Goal: Task Accomplishment & Management: Complete application form

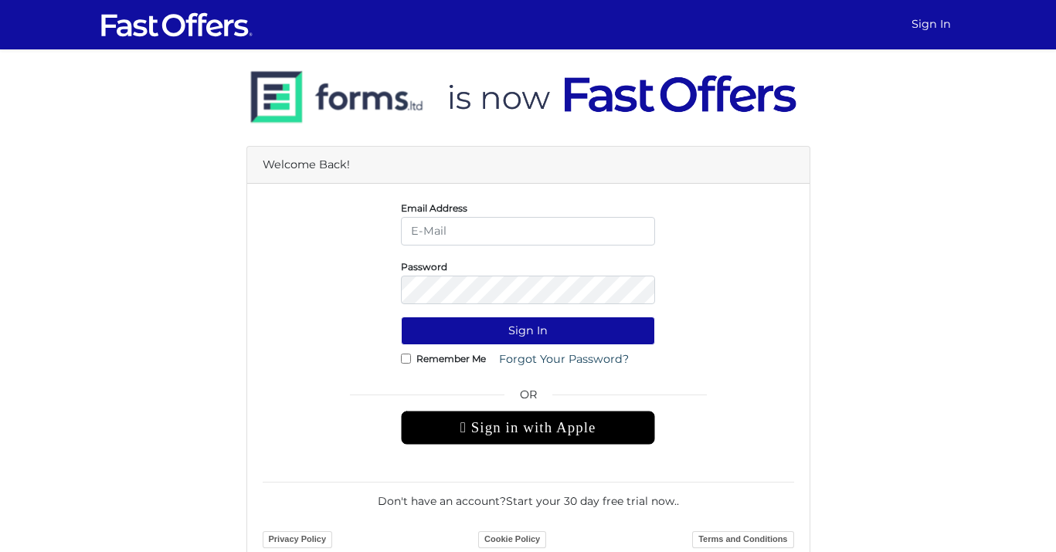
click at [613, 429] on div " Sign in with Apple" at bounding box center [528, 428] width 254 height 34
click at [485, 229] on input "email" at bounding box center [528, 231] width 254 height 29
type input "reza.k@property.ca"
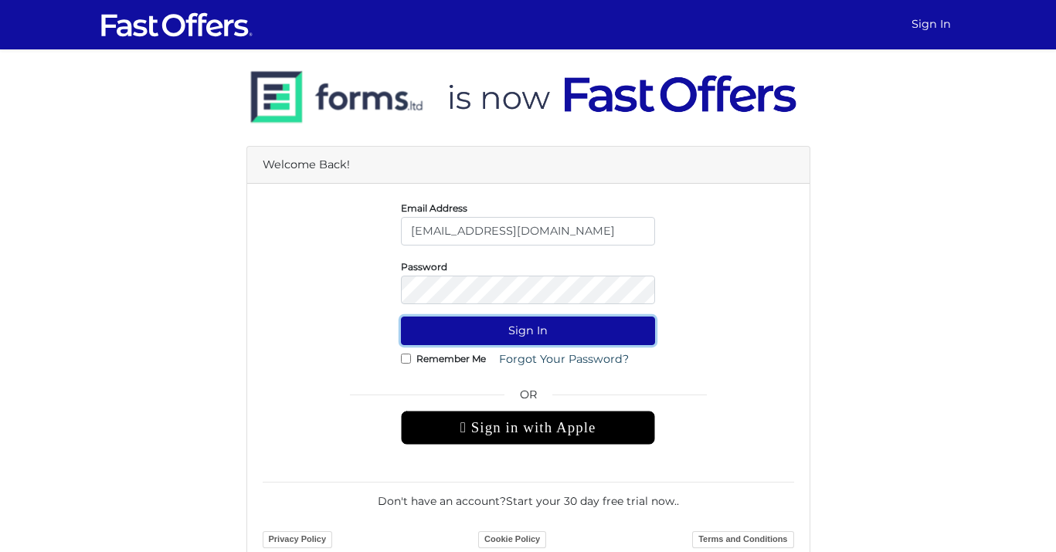
click at [530, 332] on button "Sign In" at bounding box center [528, 331] width 254 height 29
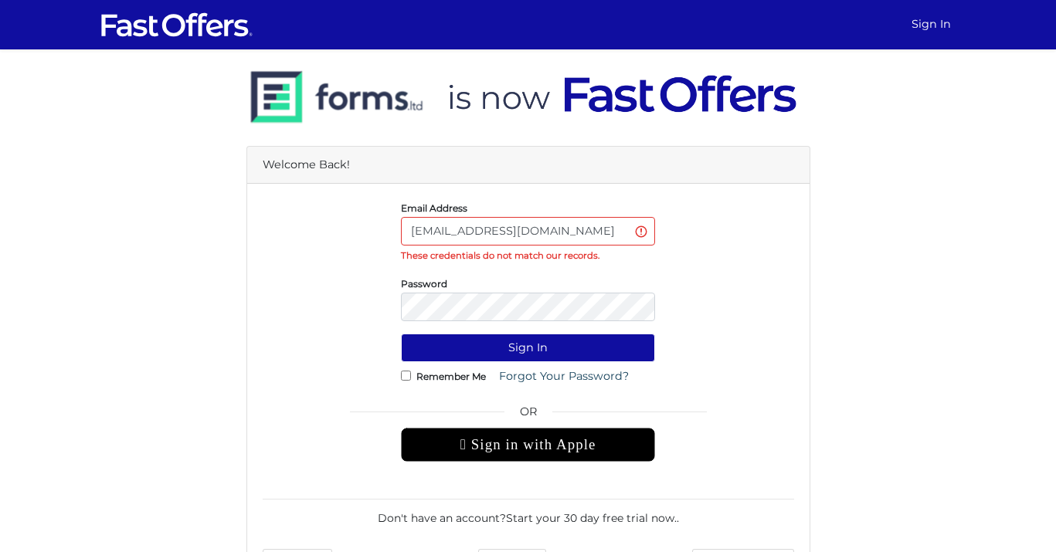
click at [584, 227] on input "[EMAIL_ADDRESS][DOMAIN_NAME]" at bounding box center [528, 231] width 254 height 29
type input "r"
type input "rezakarami1978@gmail.com"
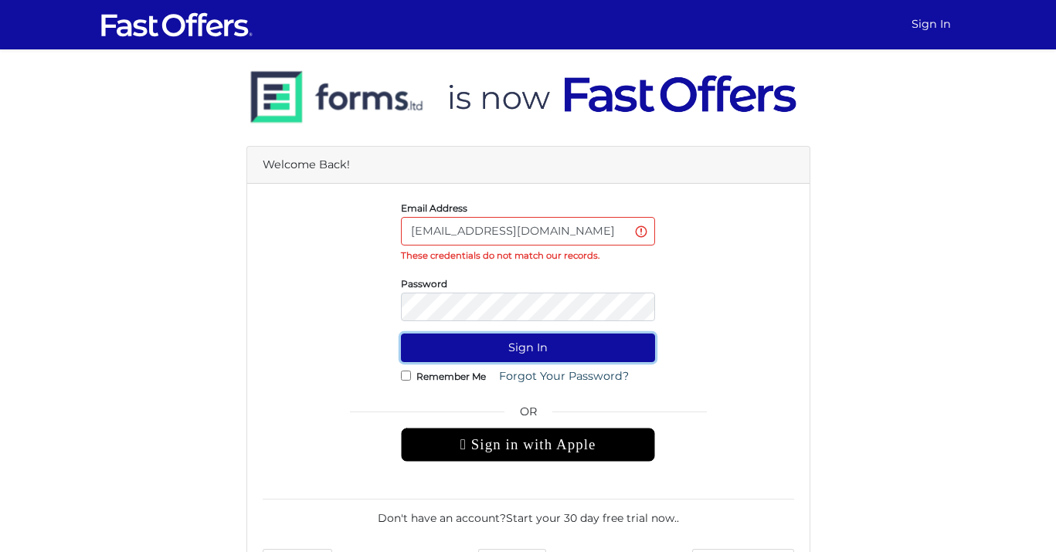
click at [593, 350] on button "Sign In" at bounding box center [528, 348] width 254 height 29
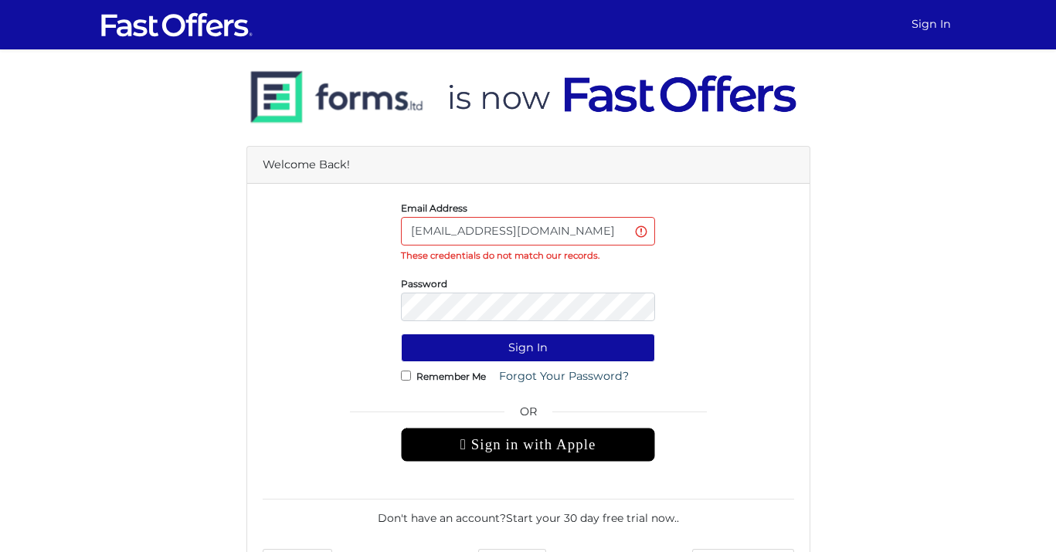
click at [719, 279] on div "Password" at bounding box center [528, 298] width 555 height 46
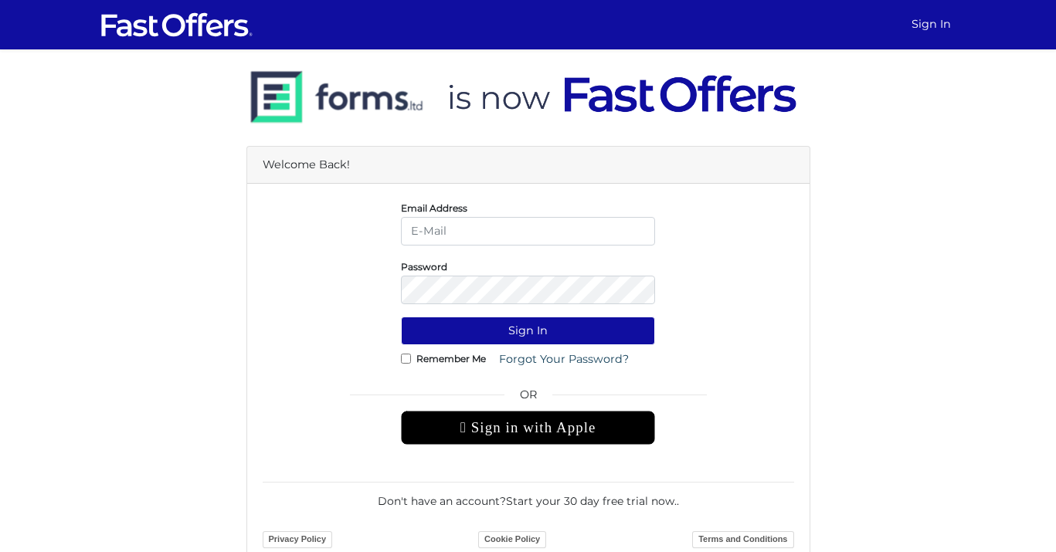
click at [505, 236] on input "email" at bounding box center [528, 231] width 254 height 29
click at [504, 226] on input "email" at bounding box center [528, 231] width 254 height 29
type input "rezakarami1978@gmail.com"
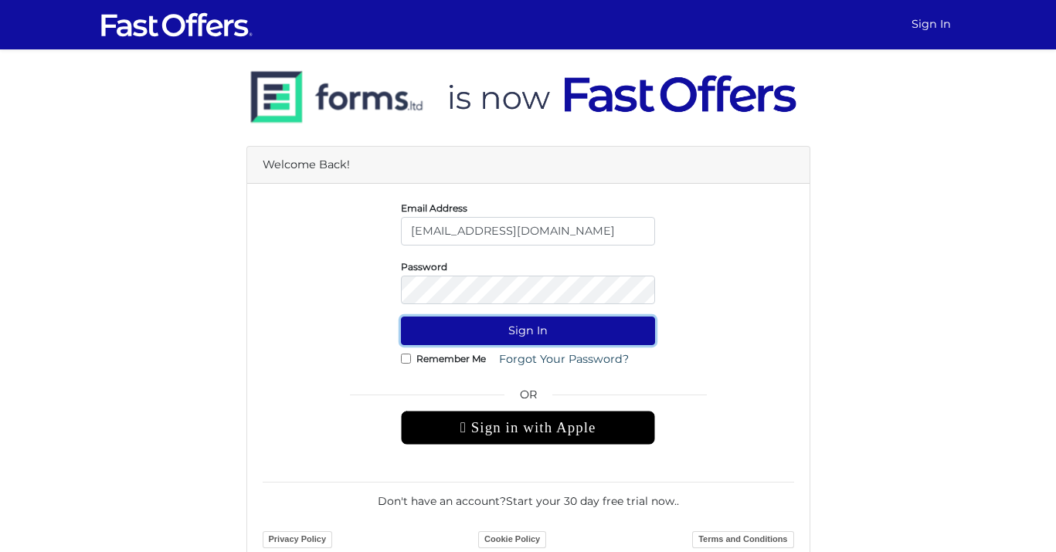
click at [494, 330] on button "Sign In" at bounding box center [528, 331] width 254 height 29
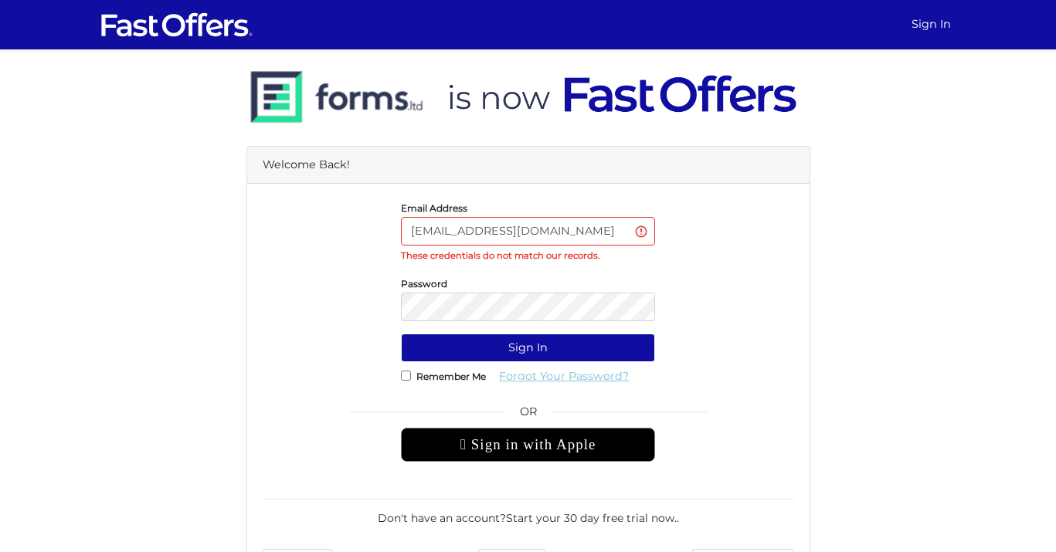
click at [532, 386] on link "Forgot Your Password?" at bounding box center [564, 376] width 150 height 29
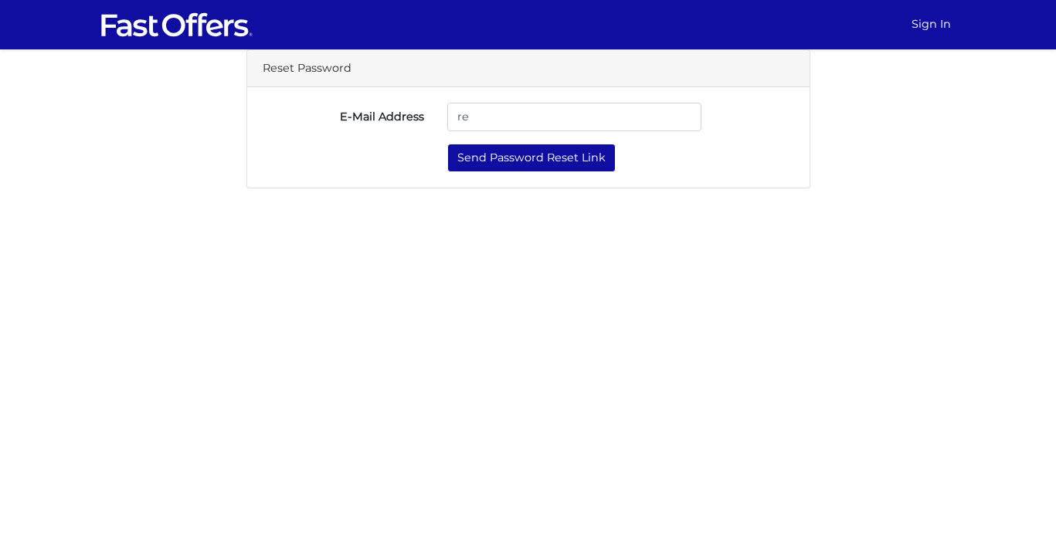
type input "rezakarami1978@gmail.com"
click at [562, 155] on button "Send Password Reset Link" at bounding box center [531, 158] width 168 height 29
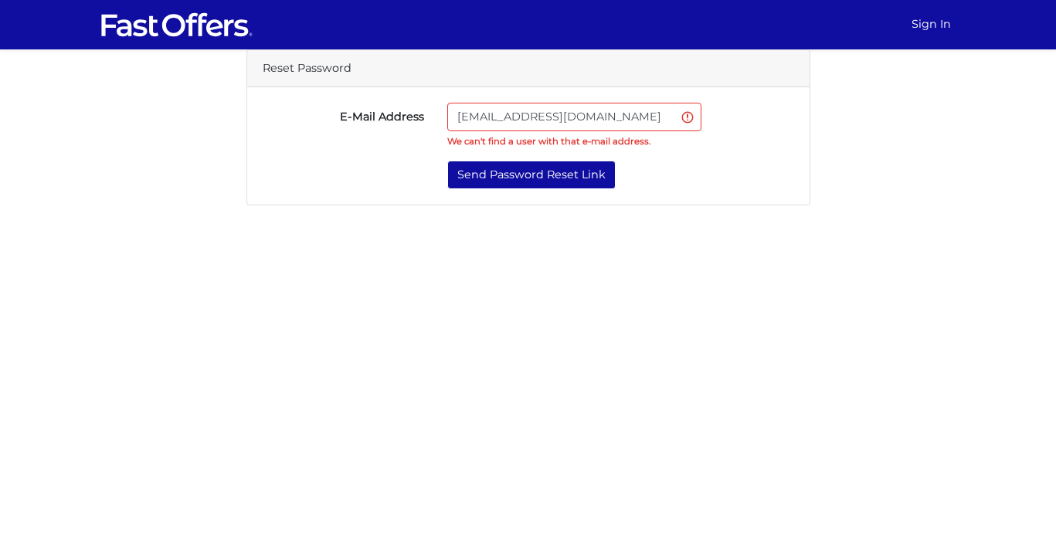
click at [651, 114] on input "[EMAIL_ADDRESS][DOMAIN_NAME]" at bounding box center [574, 117] width 254 height 29
type input "r"
click at [620, 115] on input "re" at bounding box center [574, 117] width 254 height 29
type input "reza.k@property.ca"
click at [587, 182] on button "Send Password Reset Link" at bounding box center [531, 175] width 168 height 29
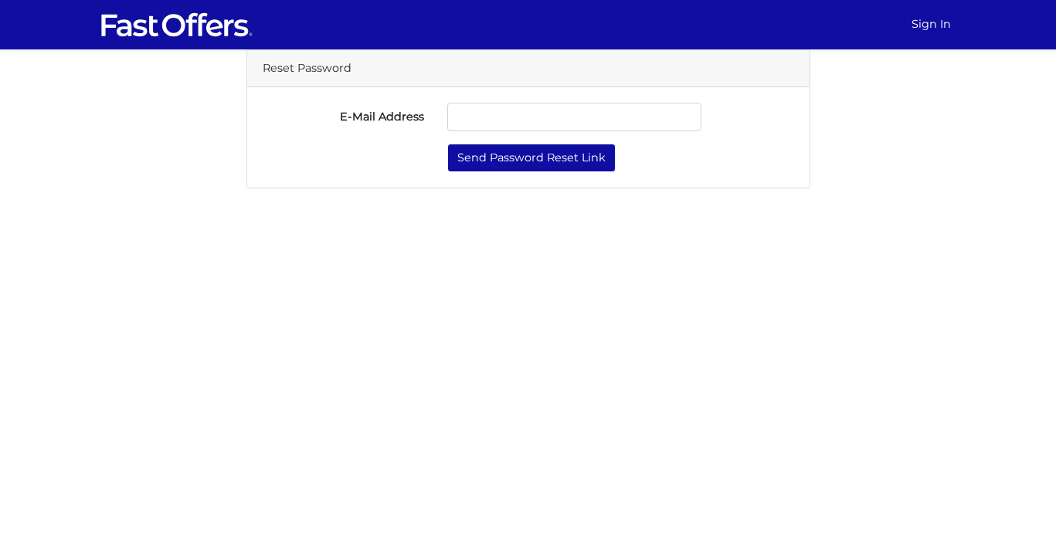
click at [532, 116] on input "E-Mail Address" at bounding box center [574, 117] width 254 height 29
type input "[EMAIL_ADDRESS][DOMAIN_NAME]"
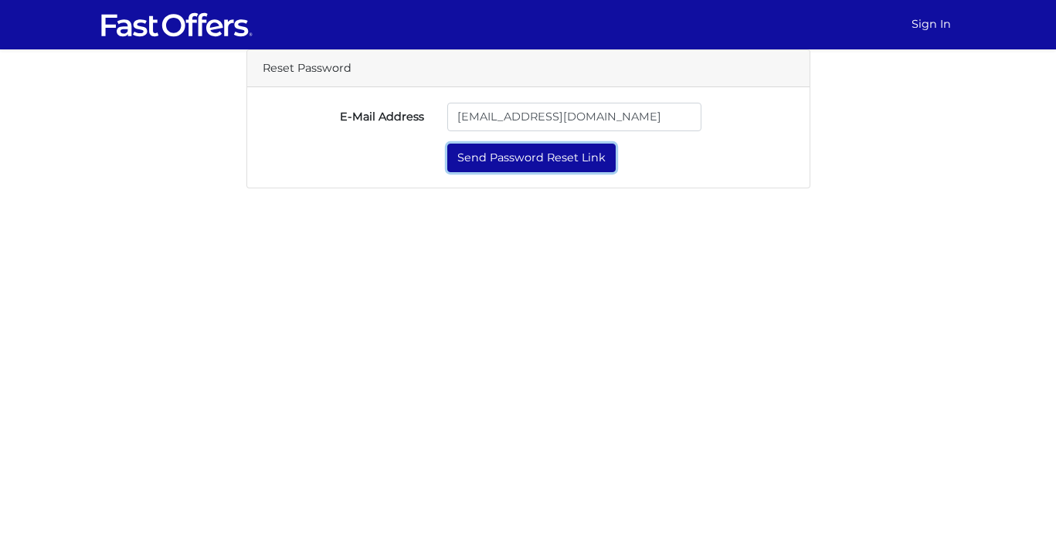
click at [562, 156] on button "Send Password Reset Link" at bounding box center [531, 158] width 168 height 29
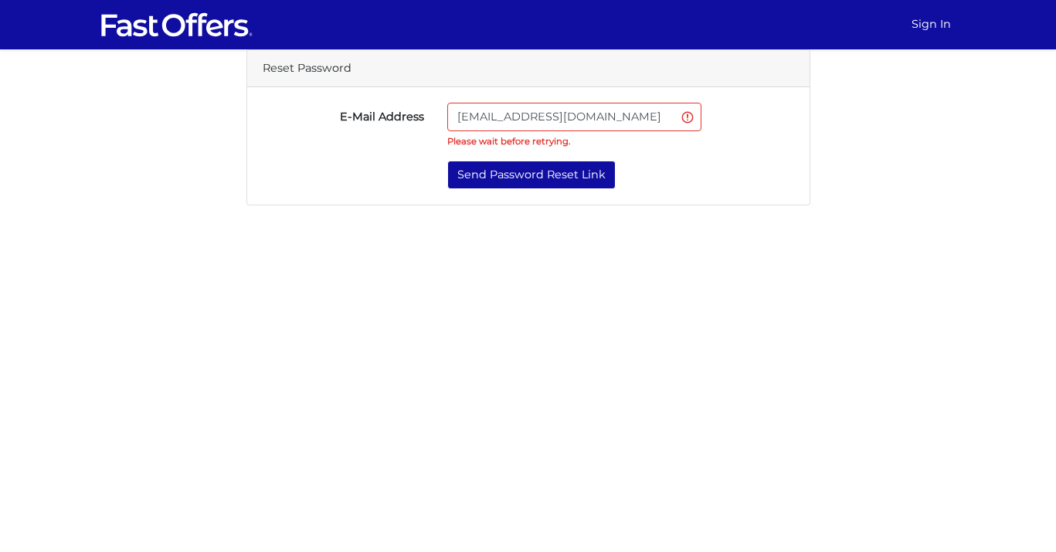
click at [566, 119] on input "[EMAIL_ADDRESS][DOMAIN_NAME]" at bounding box center [574, 117] width 254 height 29
click at [688, 119] on input "[EMAIL_ADDRESS][DOMAIN_NAME]" at bounding box center [574, 117] width 254 height 29
click at [559, 142] on strong "Please wait before retrying." at bounding box center [508, 141] width 123 height 11
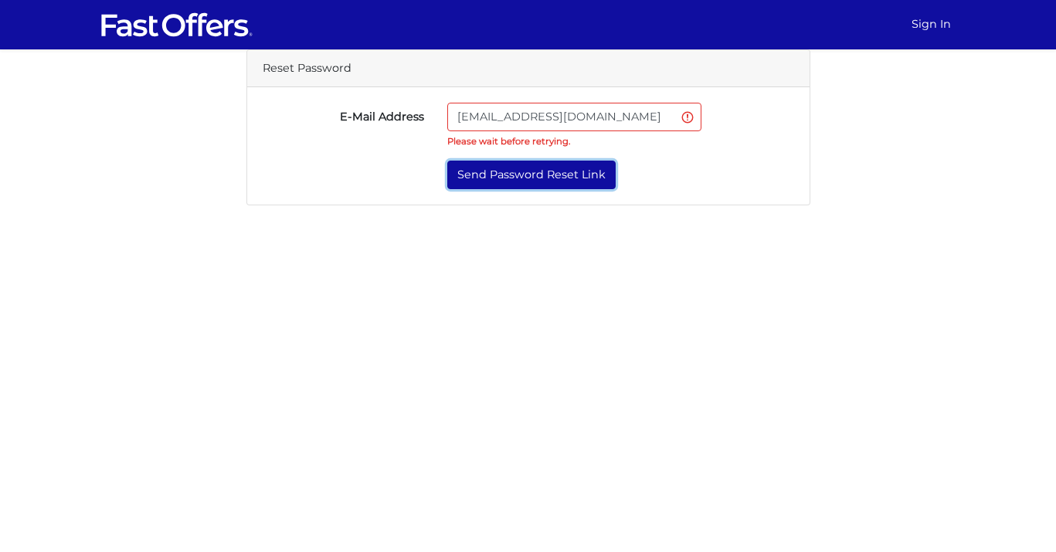
click at [599, 175] on button "Send Password Reset Link" at bounding box center [531, 175] width 168 height 29
click at [599, 123] on input "[EMAIL_ADDRESS][DOMAIN_NAME]" at bounding box center [574, 117] width 254 height 29
type input "r"
type input "[EMAIL_ADDRESS][DOMAIN_NAME]"
click at [572, 178] on button "Send Password Reset Link" at bounding box center [531, 175] width 168 height 29
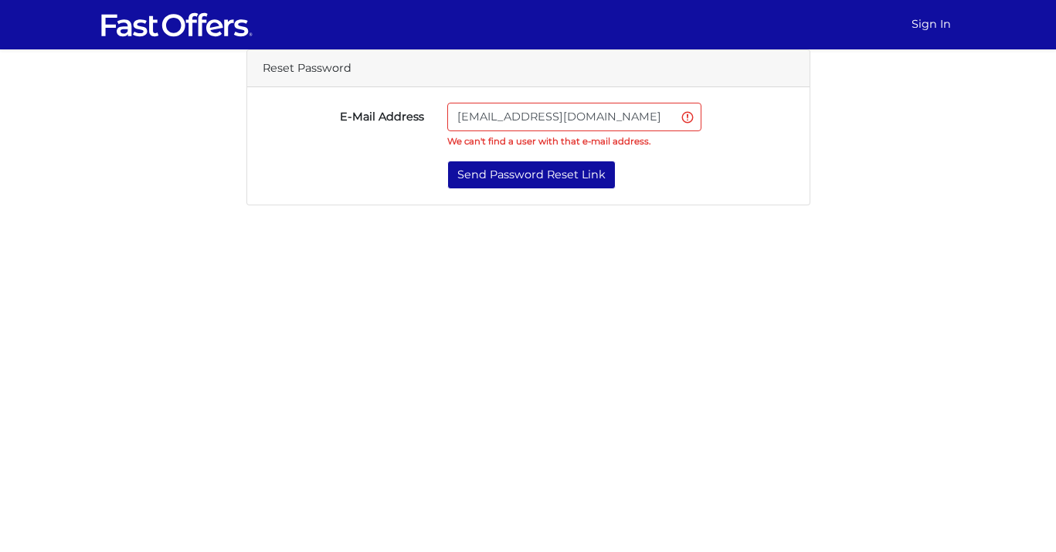
click at [635, 120] on input "[EMAIL_ADDRESS][DOMAIN_NAME]" at bounding box center [574, 117] width 254 height 29
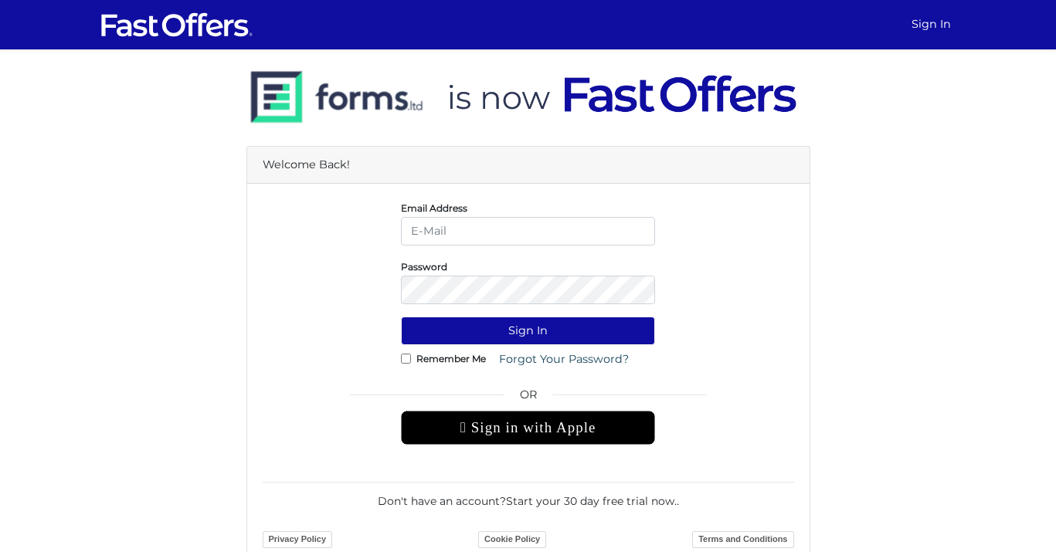
scroll to position [16, 0]
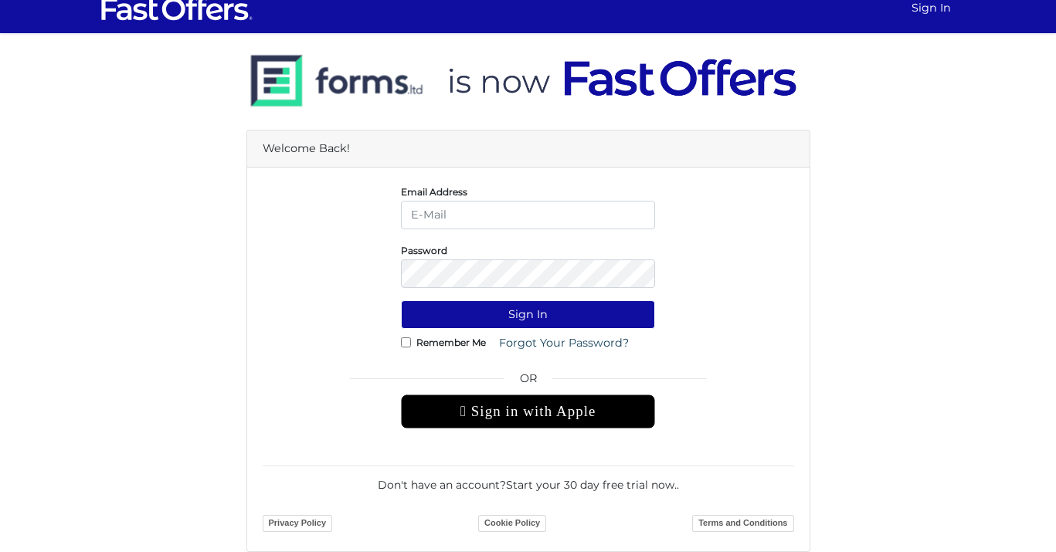
click at [550, 420] on div " Sign in with Apple" at bounding box center [528, 412] width 254 height 34
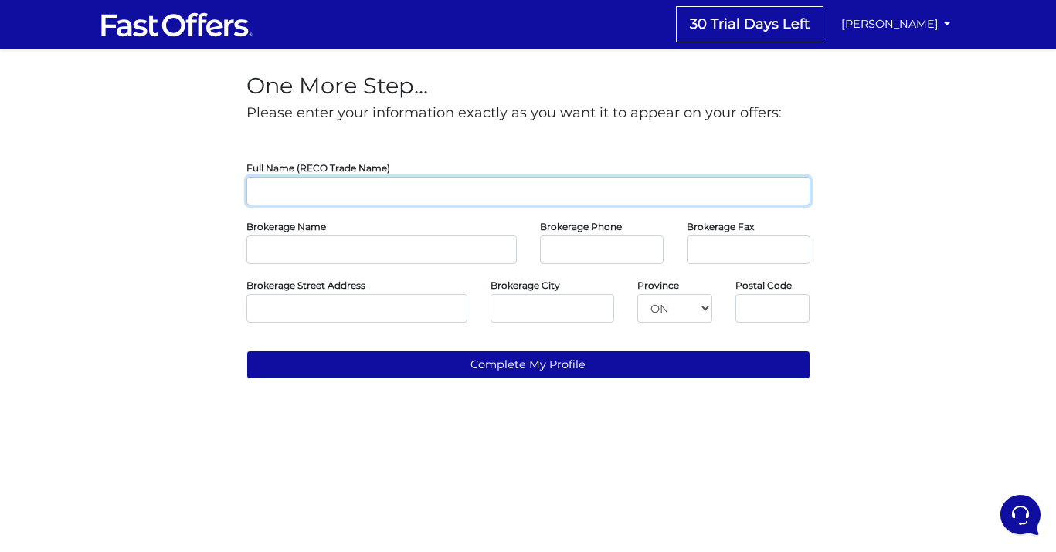
click at [544, 196] on input "text" at bounding box center [528, 191] width 564 height 29
type input "r"
type input "[PERSON_NAME]"
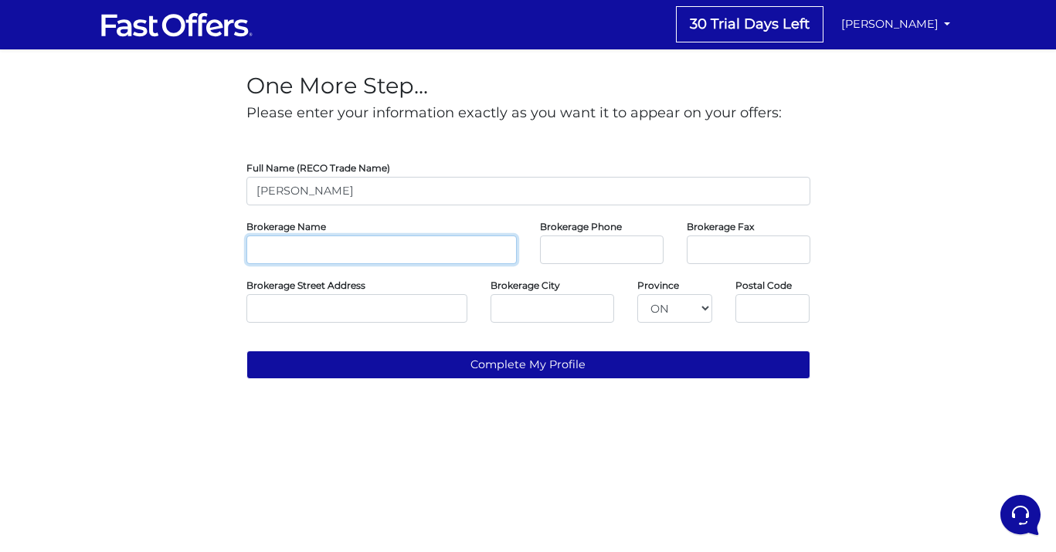
click at [451, 246] on input "text" at bounding box center [381, 250] width 270 height 29
type input "Property.ca"
click at [594, 251] on input "tel" at bounding box center [602, 250] width 124 height 29
paste input "289-272-8713"
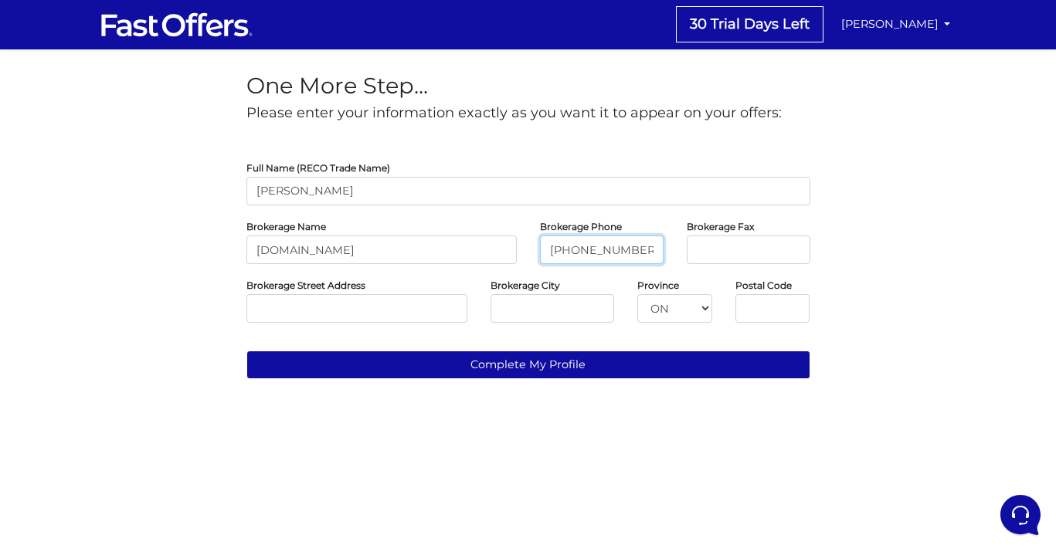
type input "[PHONE_NUMBER]"
click at [711, 246] on input "tel" at bounding box center [749, 250] width 124 height 29
paste input "[PHONE_NUMBER]"
type input "[PHONE_NUMBER]"
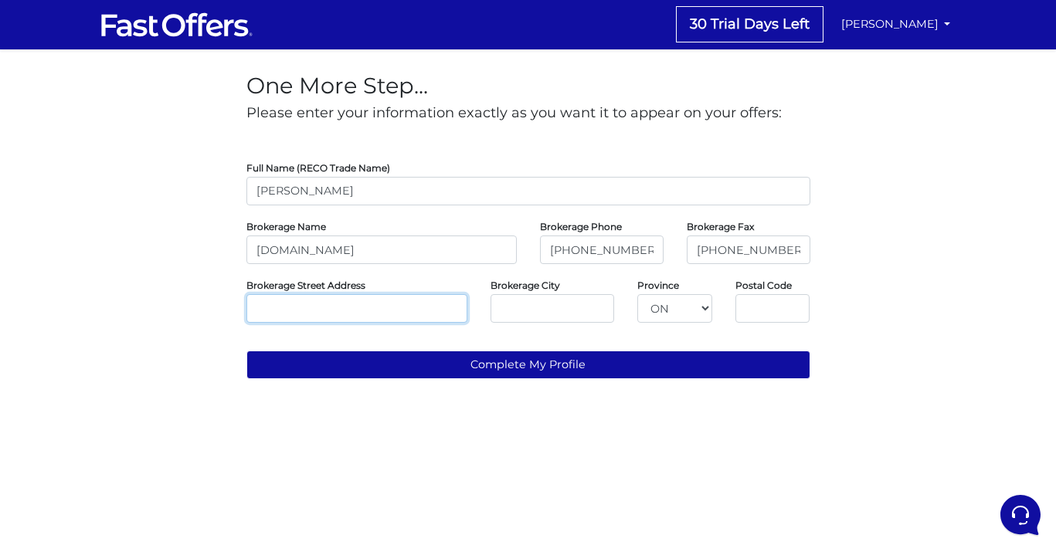
click at [317, 304] on input "text" at bounding box center [357, 308] width 222 height 29
type input "2"
type input "31 Disera Dr"
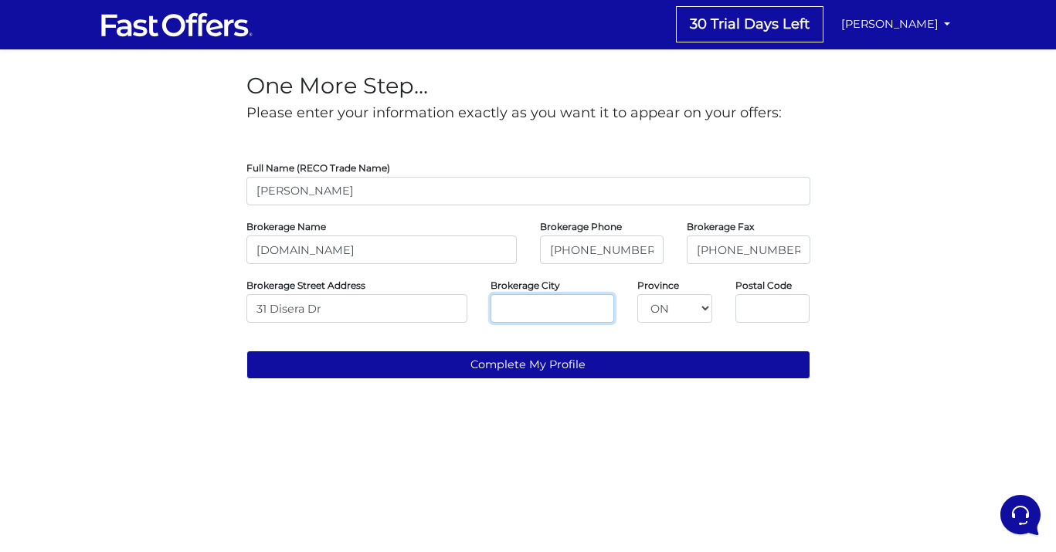
click at [526, 322] on input "text" at bounding box center [553, 308] width 124 height 29
type input "[PERSON_NAME]"
click at [768, 306] on input "text" at bounding box center [773, 308] width 75 height 29
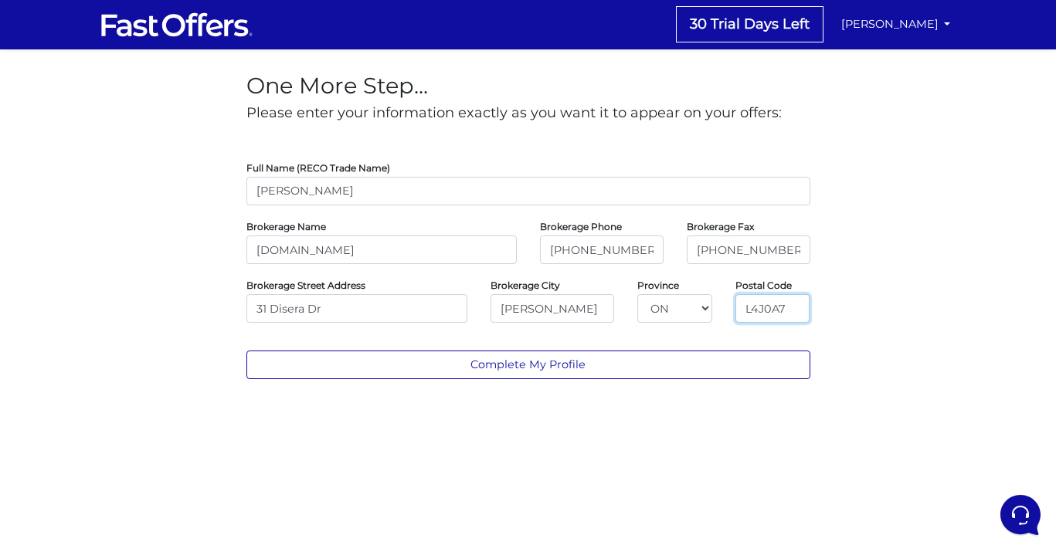
type input "L4J0A7"
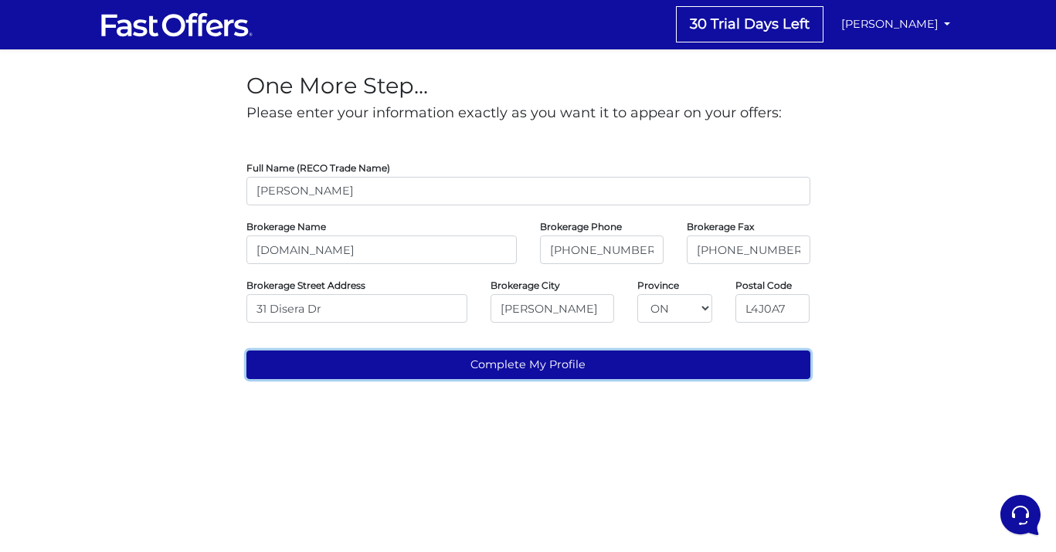
click at [465, 364] on button "Complete My Profile" at bounding box center [528, 365] width 564 height 29
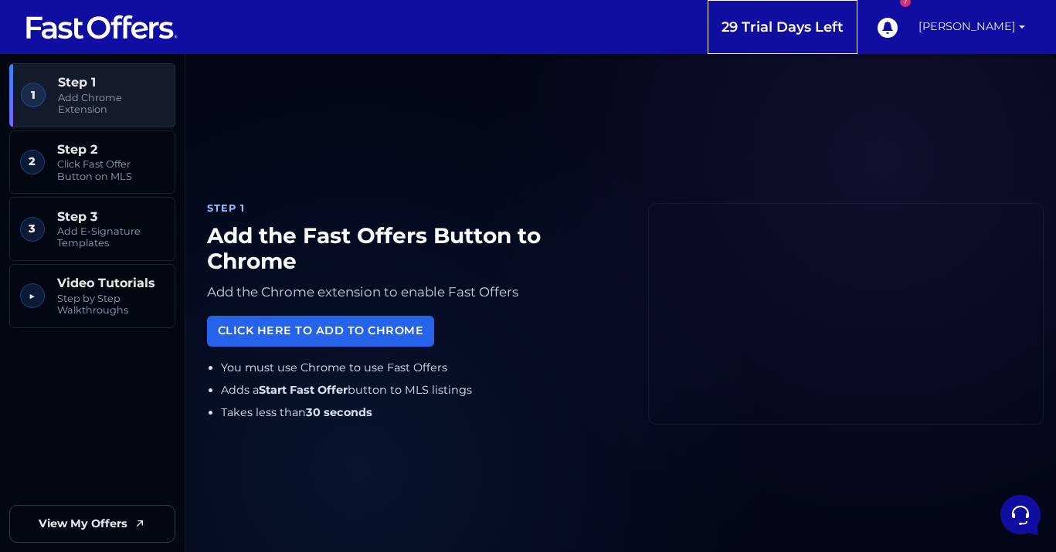
click at [1020, 27] on link "[PERSON_NAME]" at bounding box center [972, 27] width 119 height 54
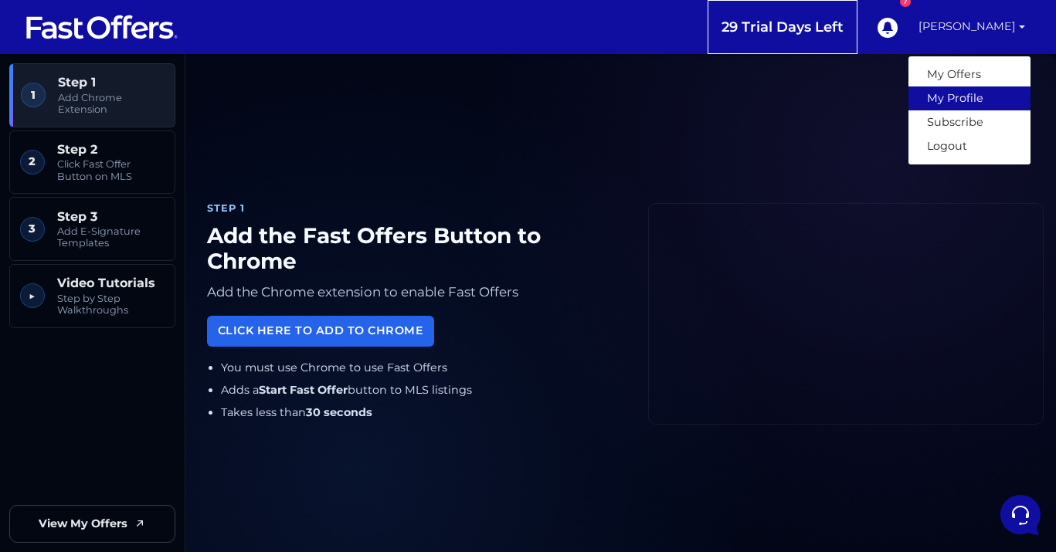
click at [982, 104] on link "My Profile" at bounding box center [970, 99] width 122 height 24
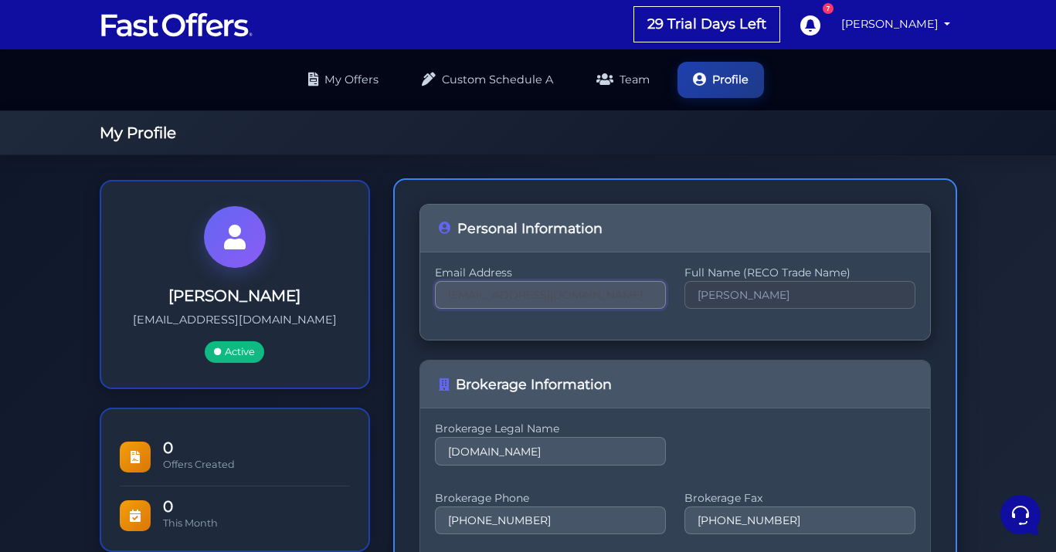
click at [622, 300] on input "[EMAIL_ADDRESS][DOMAIN_NAME]" at bounding box center [550, 295] width 231 height 28
click at [543, 300] on input "[EMAIL_ADDRESS]" at bounding box center [550, 295] width 231 height 28
click at [543, 300] on input "rezakarami1317@gmail.comRR" at bounding box center [550, 295] width 231 height 28
type input "rezakarami1317@gmail.comRR"
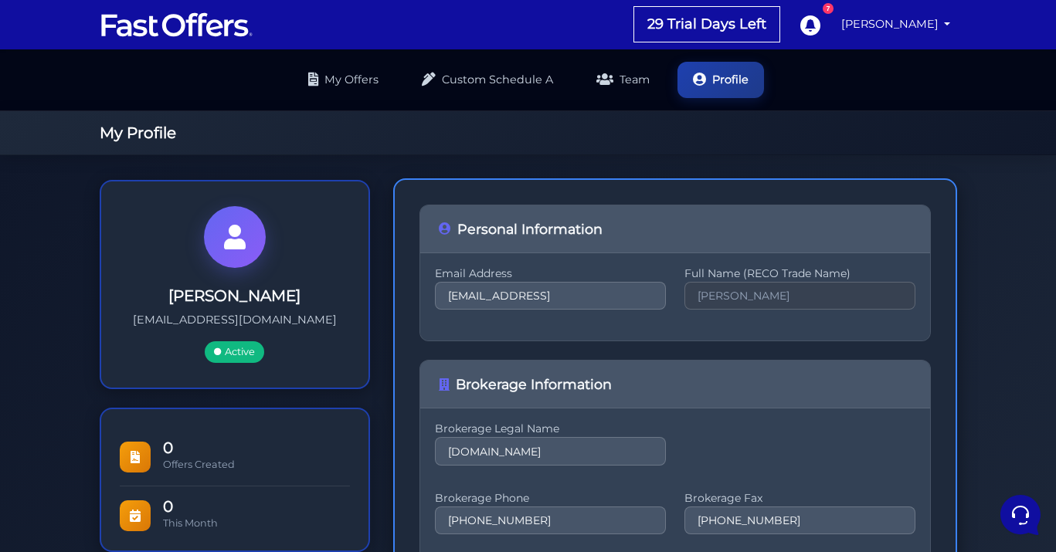
click at [640, 345] on form "Personal Information Email Address rezakarami1317@gmail.comRR Full Name (RECO T…" at bounding box center [675, 537] width 511 height 664
click at [624, 298] on input "rezakarami1317@gmail.comRR" at bounding box center [550, 295] width 231 height 28
click at [611, 339] on div "Email Address rezakarami1317@gmail.comRR Full Name (RECO Trade Name) Reza Karami" at bounding box center [675, 296] width 510 height 87
click at [619, 297] on input "rezakarami1317@gmail.comRR" at bounding box center [550, 295] width 231 height 28
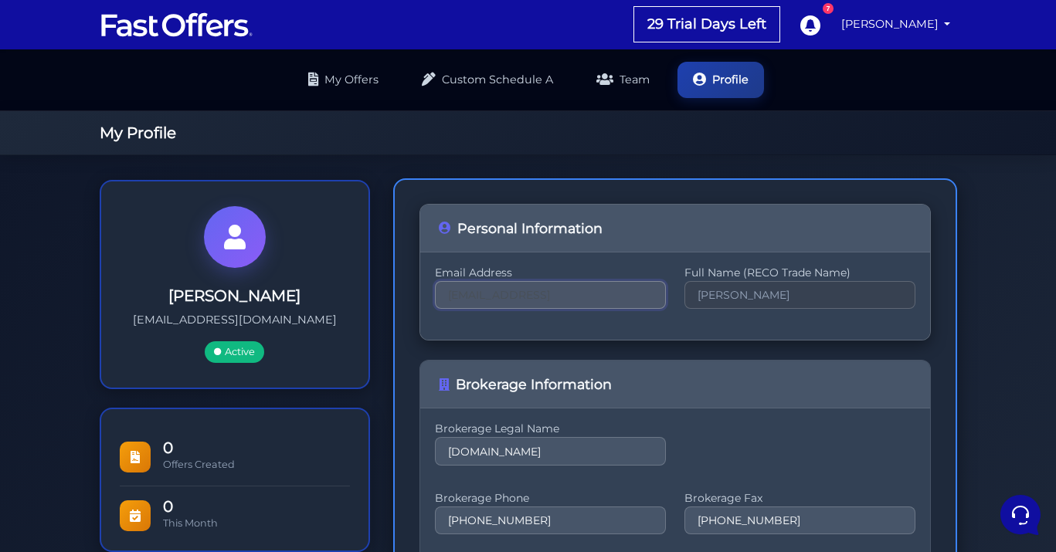
click at [619, 297] on input "rezakarami1317@gmail.comRR" at bounding box center [550, 295] width 231 height 28
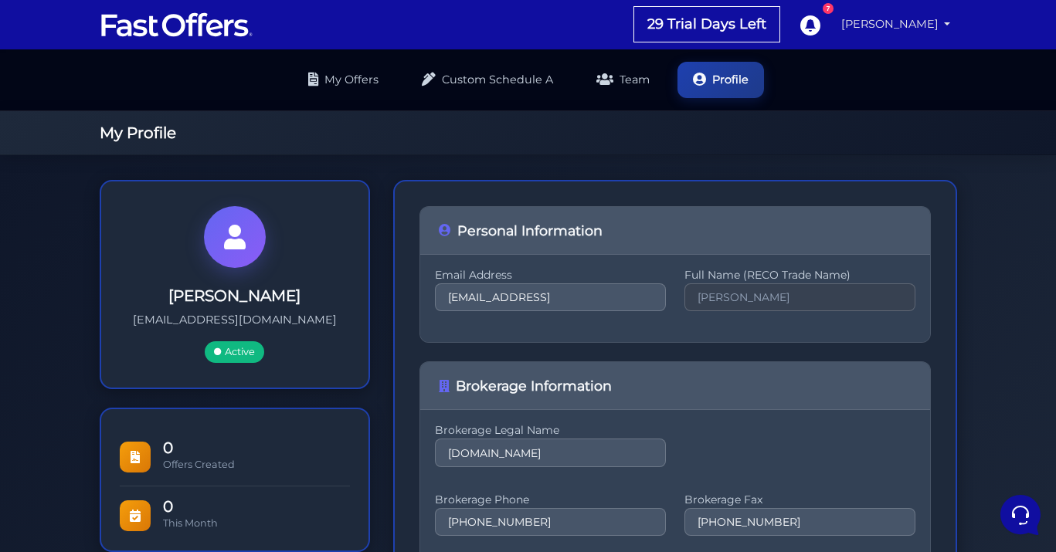
click at [936, 22] on link "[PERSON_NAME]" at bounding box center [896, 24] width 122 height 30
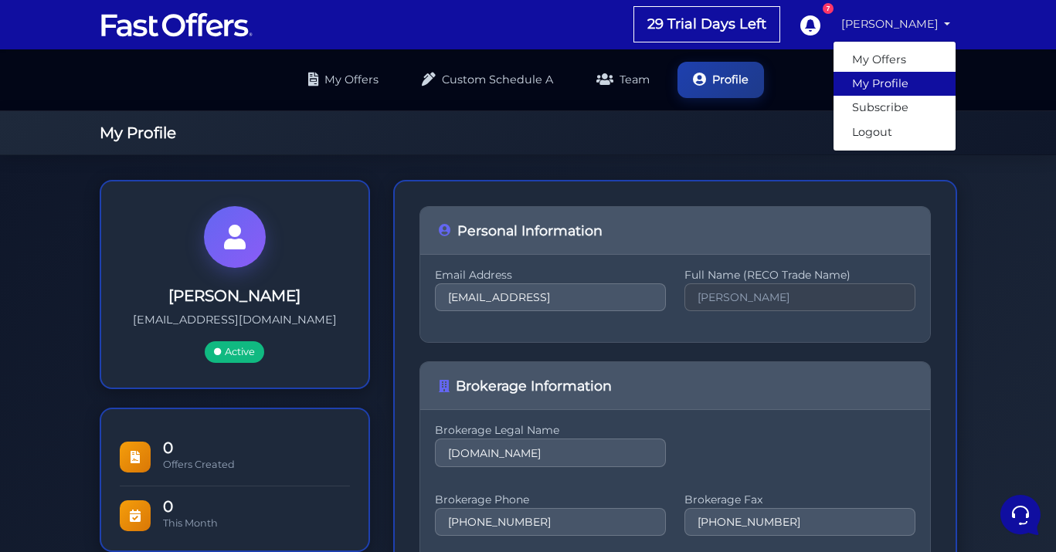
click at [897, 91] on link "My Profile" at bounding box center [895, 84] width 122 height 24
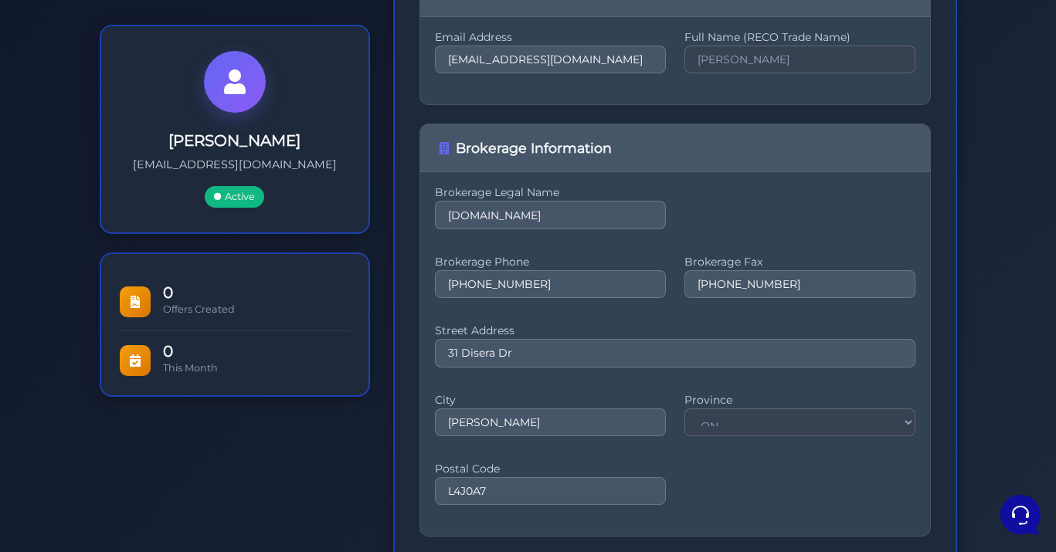
scroll to position [369, 0]
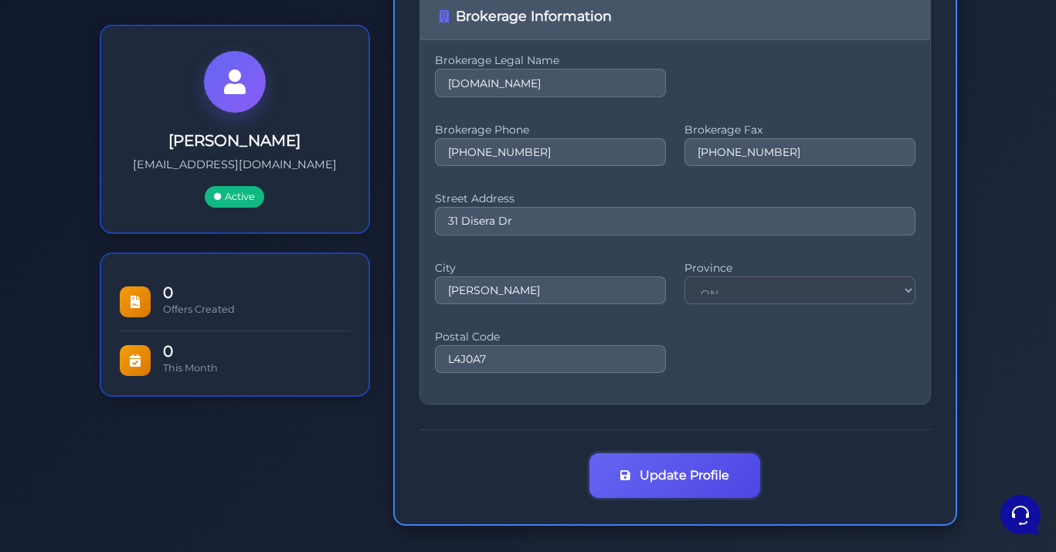
click at [713, 487] on button "Update Profile" at bounding box center [675, 476] width 171 height 45
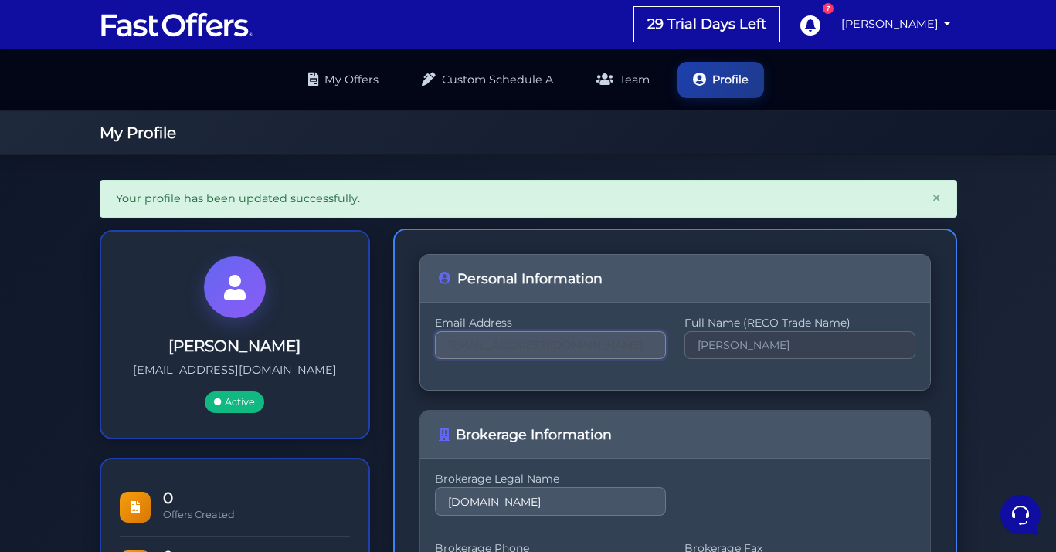
click at [617, 345] on input "[EMAIL_ADDRESS][DOMAIN_NAME]" at bounding box center [550, 345] width 231 height 28
click at [579, 352] on input "rezakarami1317@gmail.comRR" at bounding box center [550, 345] width 231 height 28
click at [554, 356] on input "rezakarami1317@gmail.comRRrrr" at bounding box center [550, 345] width 231 height 28
type input "rezakarami1317@gmail.comRRrrr"
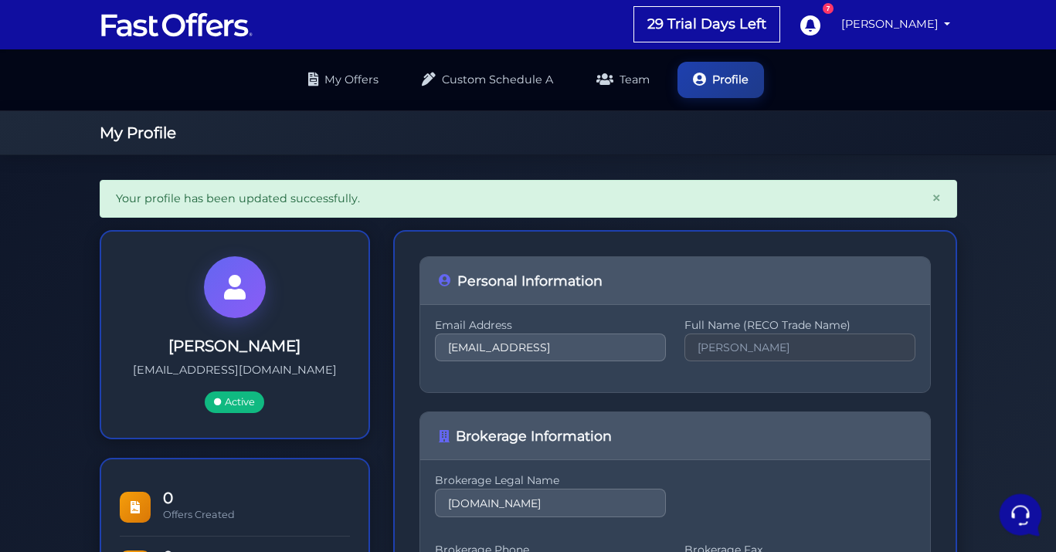
click at [1016, 516] on icon at bounding box center [1019, 514] width 40 height 40
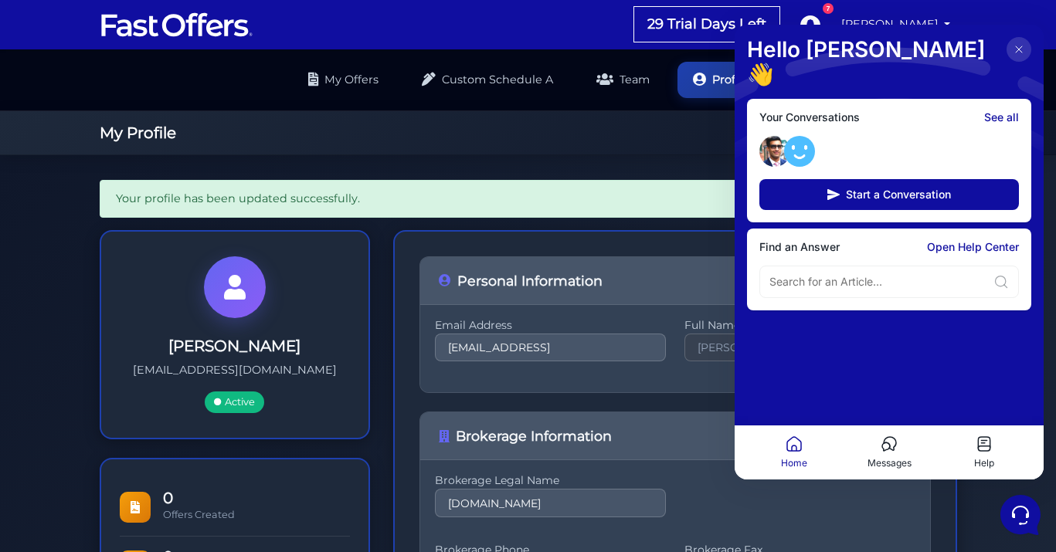
click at [879, 111] on div "Your Conversations See all" at bounding box center [890, 117] width 260 height 12
click at [908, 274] on input at bounding box center [879, 281] width 218 height 15
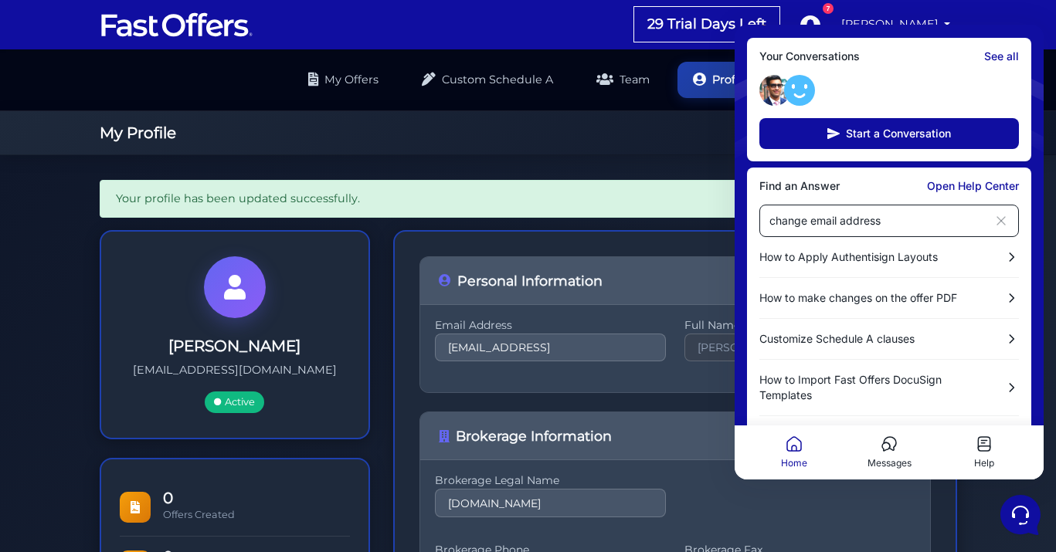
scroll to position [80, 0]
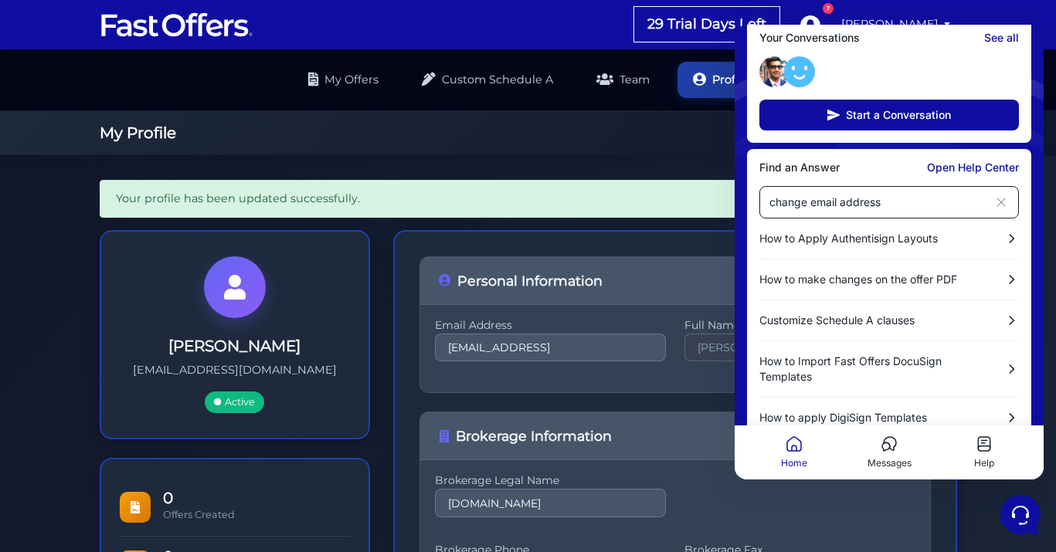
type input "change email address"
click at [1048, 138] on div "My Profile" at bounding box center [528, 133] width 1056 height 44
click at [713, 129] on h1 "My Profile" at bounding box center [529, 133] width 858 height 19
click at [687, 203] on div "Your profile has been updated successfully. ×" at bounding box center [529, 199] width 858 height 38
click at [709, 106] on ul "My Offers Custom Schedule A Team Profile" at bounding box center [528, 80] width 1056 height 62
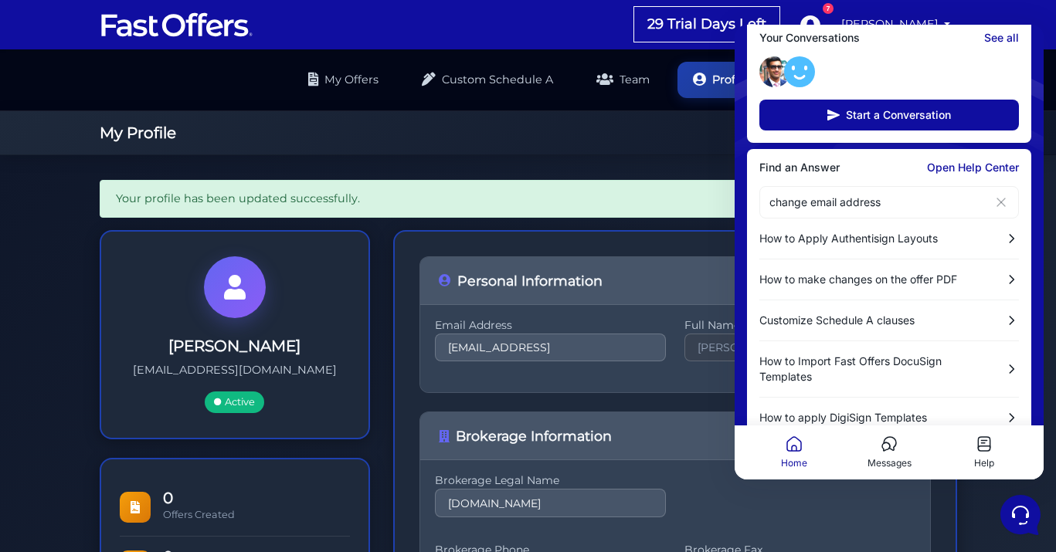
click at [705, 106] on ul "My Offers Custom Schedule A Team Profile" at bounding box center [528, 80] width 1056 height 62
click at [834, 5] on div "7" at bounding box center [828, 8] width 11 height 11
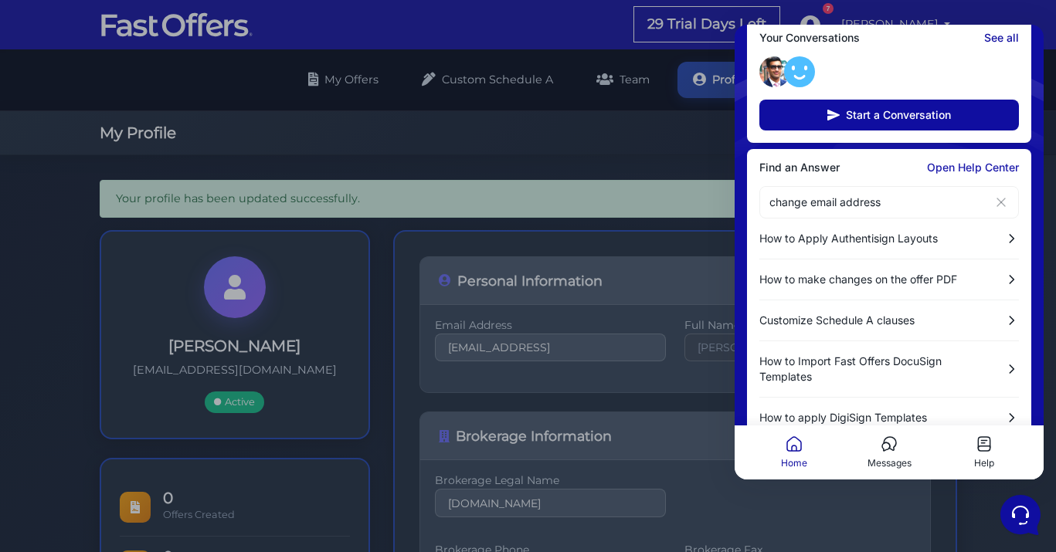
click at [938, 161] on link "Open Help Center" at bounding box center [973, 167] width 92 height 12
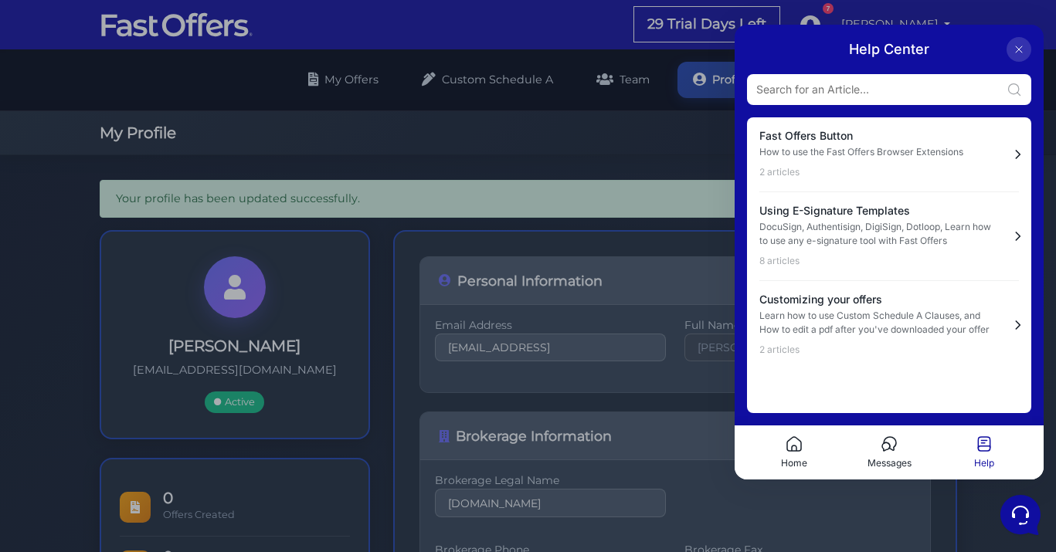
click at [875, 93] on input at bounding box center [878, 89] width 244 height 15
click at [1024, 49] on icon at bounding box center [1019, 49] width 12 height 12
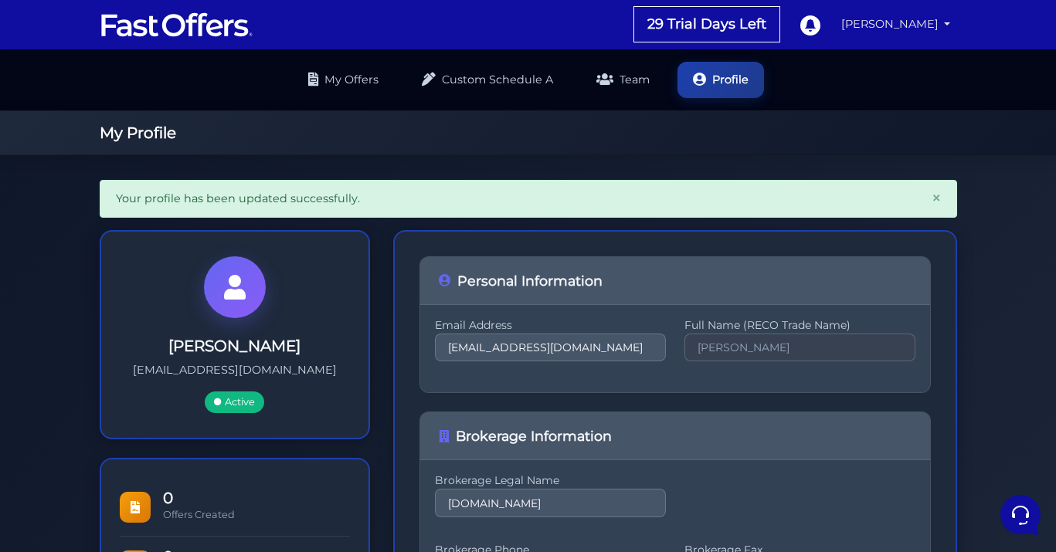
click at [927, 25] on link "[PERSON_NAME]" at bounding box center [896, 24] width 122 height 30
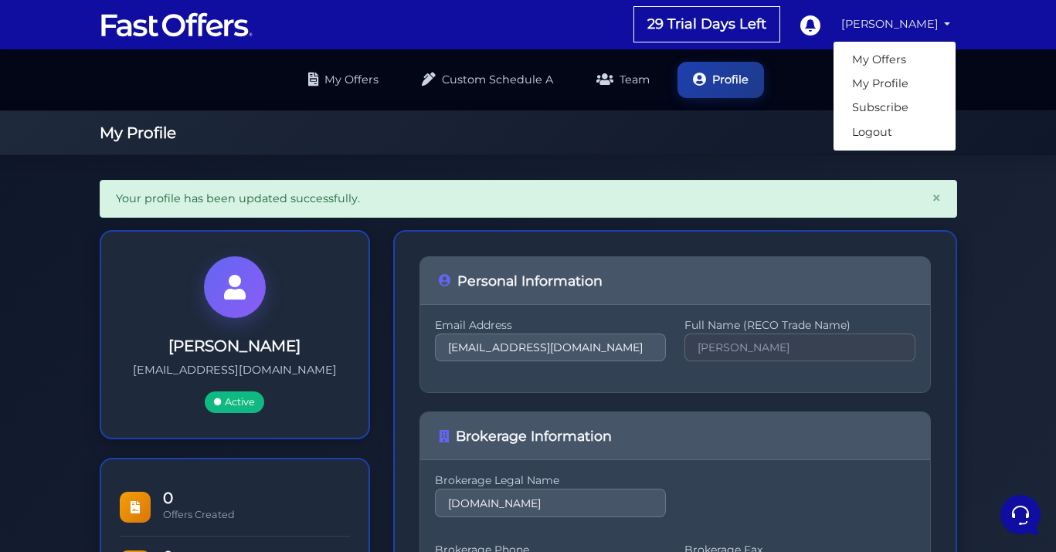
click at [927, 25] on link "[PERSON_NAME]" at bounding box center [896, 24] width 122 height 30
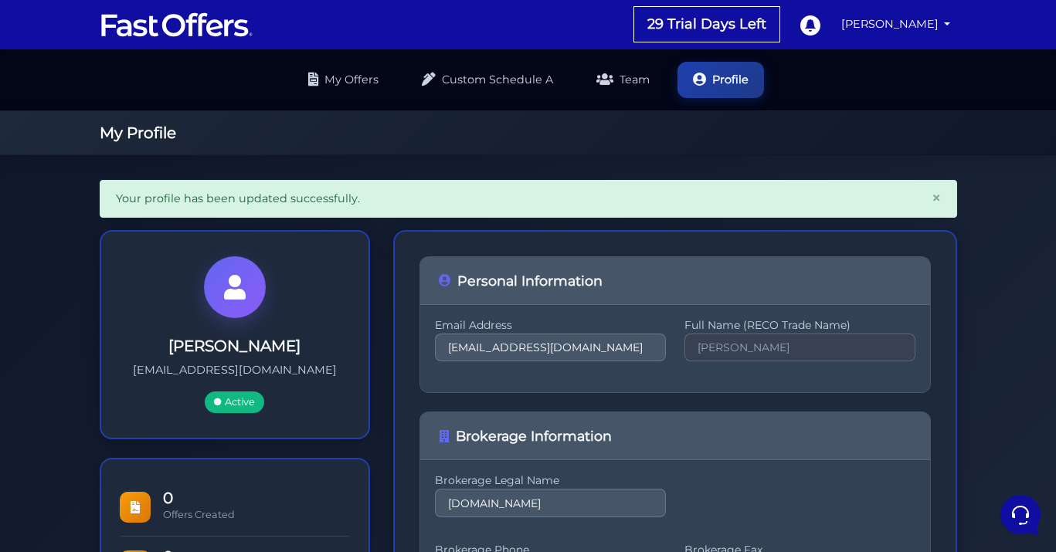
click at [927, 70] on ul "My Offers Custom Schedule A Team Profile" at bounding box center [528, 80] width 1056 height 62
click at [924, 27] on link "[PERSON_NAME]" at bounding box center [896, 24] width 122 height 30
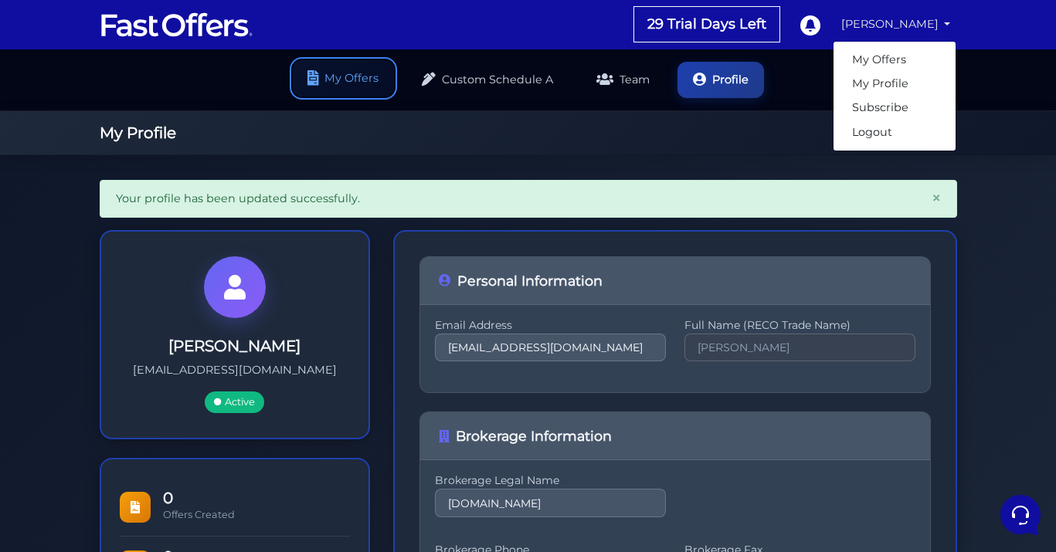
click at [335, 78] on link "My Offers" at bounding box center [343, 78] width 101 height 36
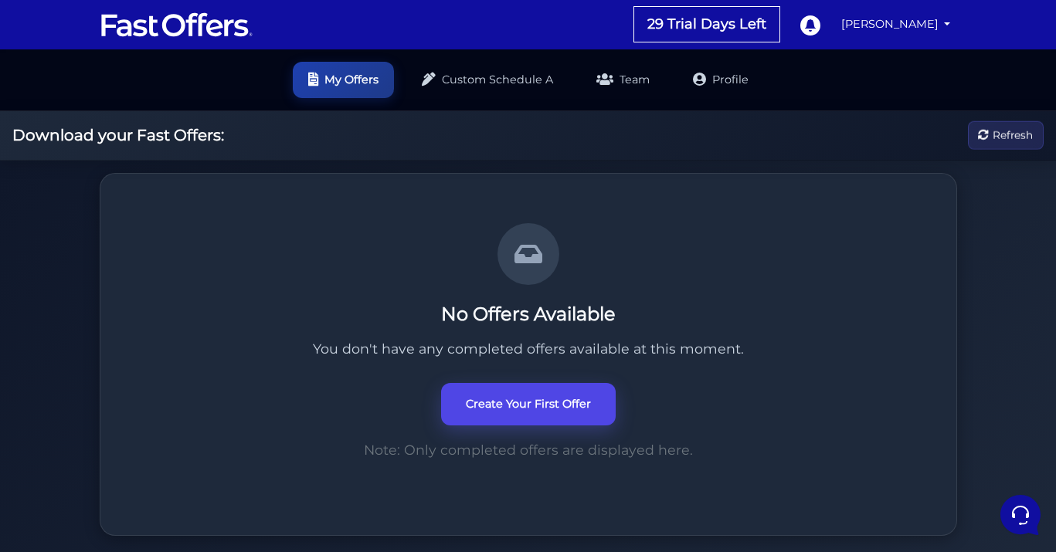
click at [585, 410] on link "Create Your First Offer" at bounding box center [528, 404] width 175 height 42
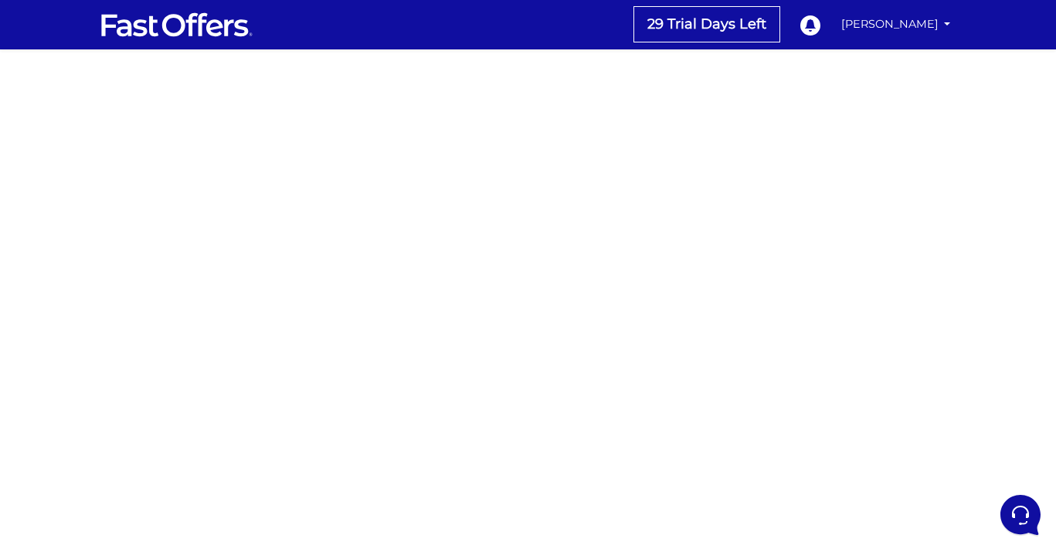
scroll to position [16, 0]
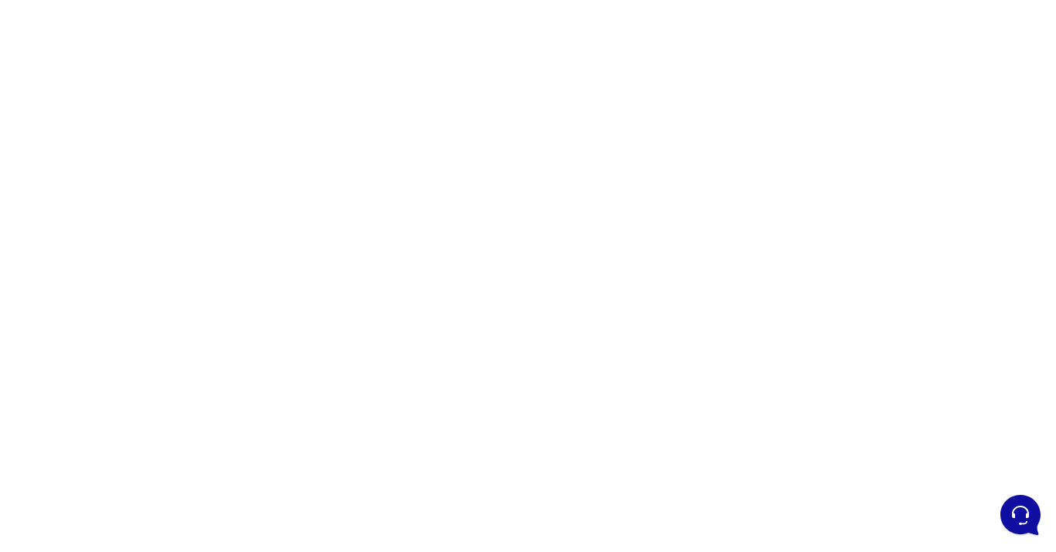
scroll to position [160, 0]
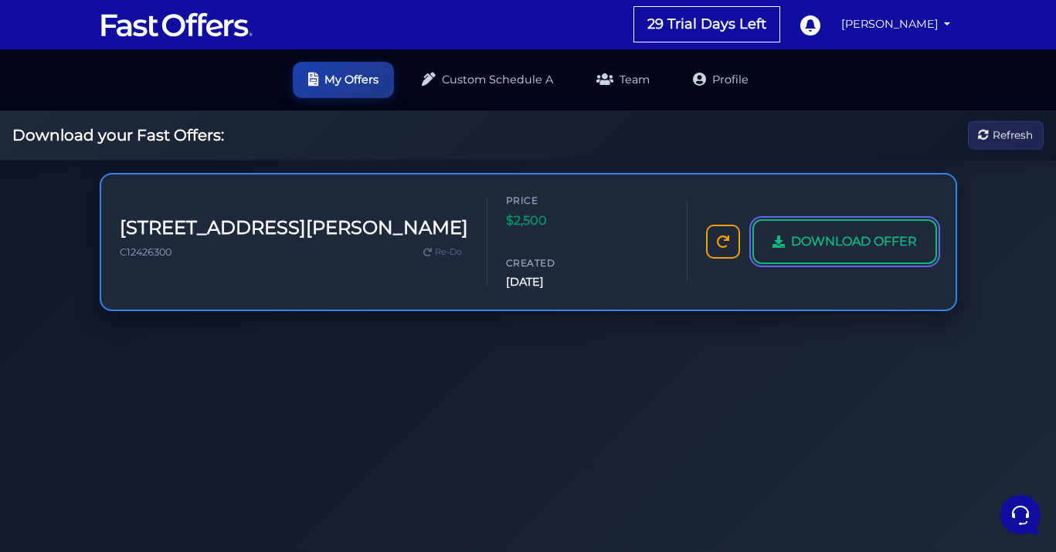
click at [872, 232] on span "DOWNLOAD OFFER" at bounding box center [854, 242] width 126 height 20
click at [817, 232] on link "DOWNLOAD OFFER" at bounding box center [845, 241] width 185 height 45
click at [862, 232] on span "DOWNLOAD OFFER" at bounding box center [854, 242] width 126 height 20
